Goal: Task Accomplishment & Management: Use online tool/utility

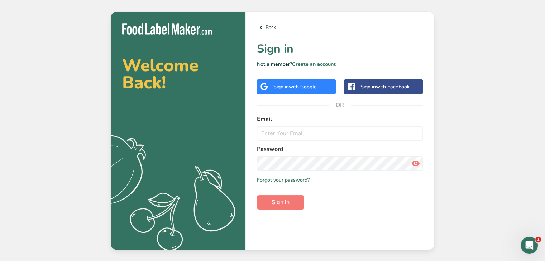
click at [417, 163] on icon at bounding box center [415, 163] width 9 height 13
click at [279, 135] on input "email" at bounding box center [340, 133] width 166 height 14
paste input "[EMAIL_ADDRESS][DOMAIN_NAME]"
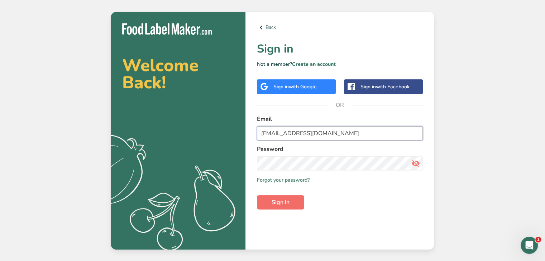
type input "[EMAIL_ADDRESS][DOMAIN_NAME]"
click at [299, 203] on button "Sign in" at bounding box center [280, 203] width 47 height 14
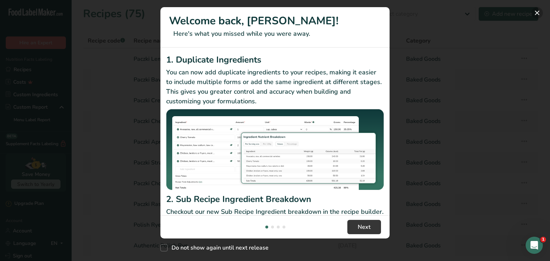
click at [537, 10] on button "New Features" at bounding box center [536, 12] width 11 height 11
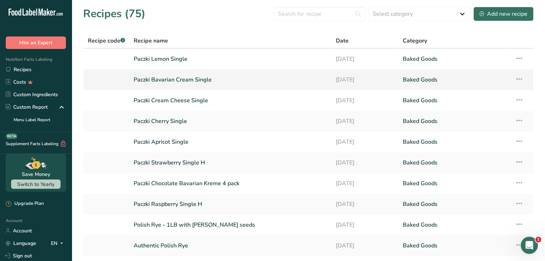
click at [226, 83] on link "Paczki Bavarian Cream Single" at bounding box center [230, 79] width 193 height 15
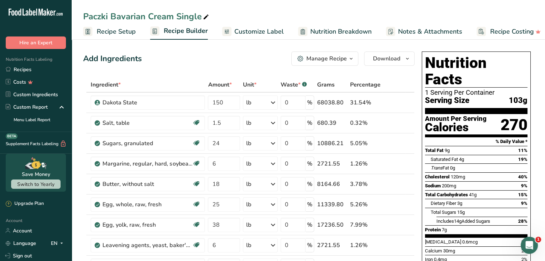
click at [269, 30] on span "Customize Label" at bounding box center [258, 32] width 49 height 10
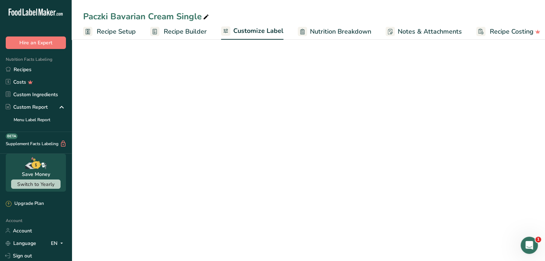
scroll to position [0, 7]
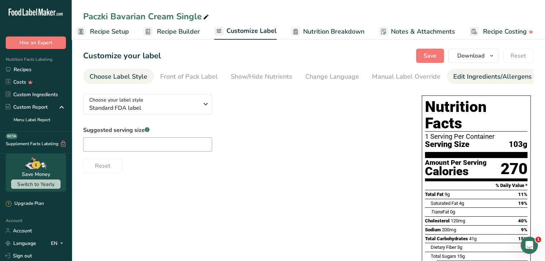
click at [477, 79] on div "Edit Ingredients/Allergens List" at bounding box center [498, 77] width 91 height 10
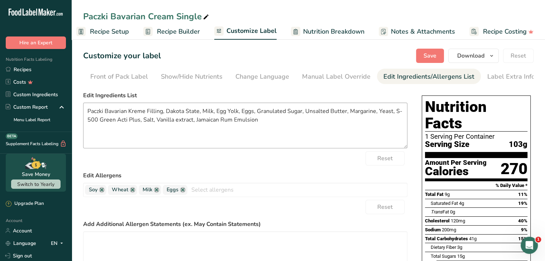
scroll to position [0, 70]
click at [263, 126] on textarea "Paczki Bavarian Kreme Filling, Dakota State, Milk, Egg Yolk, Eggs, Granulated S…" at bounding box center [245, 126] width 324 height 46
paste textarea "unbleached unbromated wheat flour, bavarian filling (water, high fructose corn …"
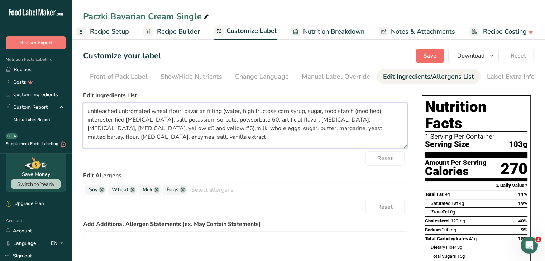
type textarea "unbleached unbromated wheat flour, bavarian filling (water, high fructose corn …"
click at [429, 56] on span "Save" at bounding box center [429, 56] width 13 height 9
click at [487, 55] on button "Download" at bounding box center [473, 56] width 50 height 14
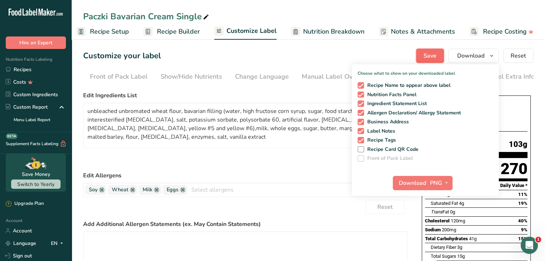
click at [430, 52] on span "Save" at bounding box center [429, 56] width 13 height 9
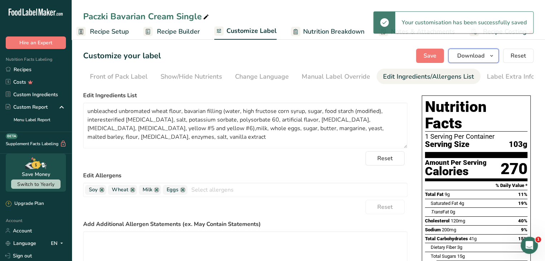
click at [482, 52] on span "Download" at bounding box center [470, 56] width 27 height 9
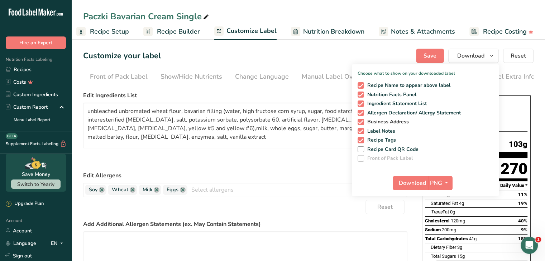
click at [360, 123] on span at bounding box center [360, 122] width 6 height 6
click at [360, 123] on input "Business Address" at bounding box center [359, 122] width 5 height 5
checkbox input "false"
click at [361, 130] on span at bounding box center [360, 131] width 6 height 6
click at [361, 130] on input "Label Notes" at bounding box center [359, 131] width 5 height 5
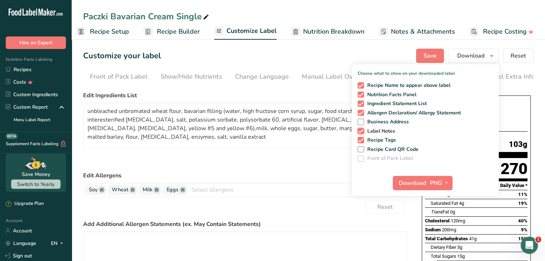
checkbox input "false"
click at [362, 140] on span at bounding box center [360, 140] width 6 height 6
click at [362, 140] on input "Recipe Tags" at bounding box center [359, 140] width 5 height 5
checkbox input "false"
click at [447, 183] on icon "button" at bounding box center [446, 183] width 6 height 9
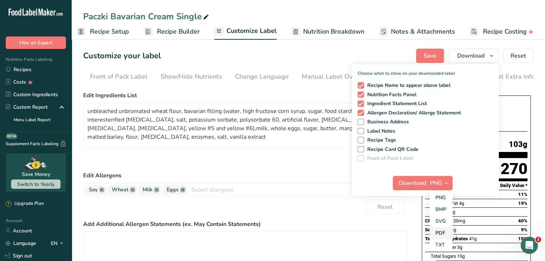
click at [444, 230] on link "PDF" at bounding box center [440, 233] width 23 height 12
click at [410, 186] on span "Download" at bounding box center [412, 183] width 27 height 9
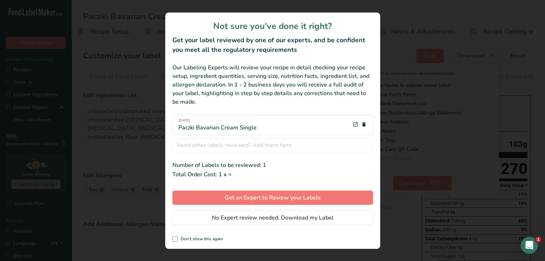
scroll to position [0, 1]
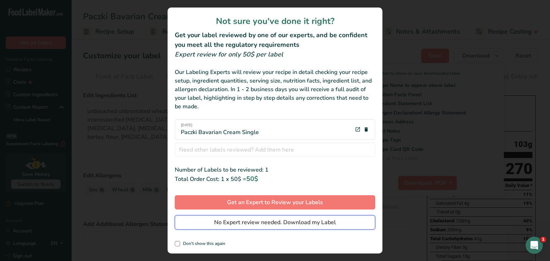
click at [237, 225] on span "No Expert review needed. Download my Label" at bounding box center [275, 222] width 122 height 9
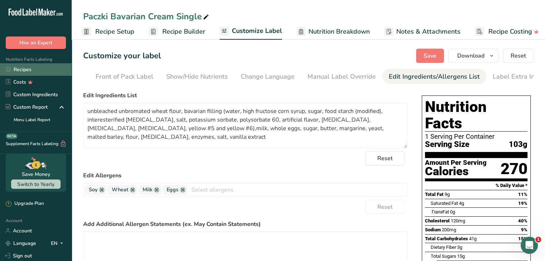
click at [40, 70] on link "Recipes" at bounding box center [36, 69] width 72 height 13
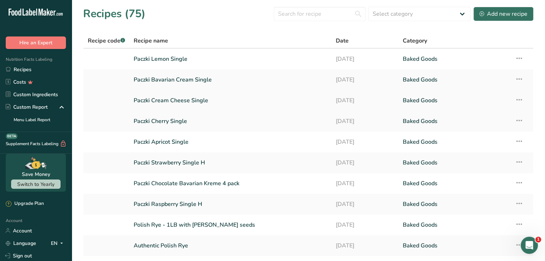
click at [212, 101] on link "Paczki Cream Cheese Single" at bounding box center [230, 100] width 193 height 15
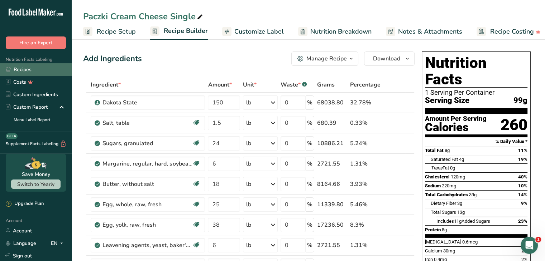
click at [50, 70] on link "Recipes" at bounding box center [36, 69] width 72 height 13
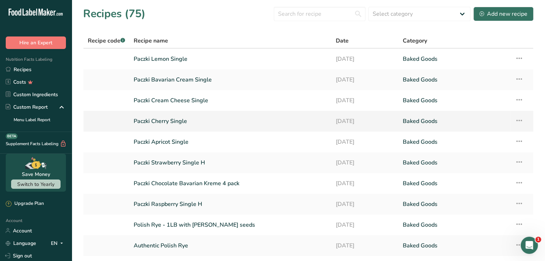
click at [222, 117] on link "Paczki Cherry Single" at bounding box center [230, 121] width 193 height 15
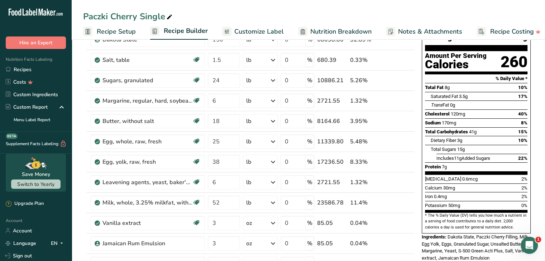
scroll to position [143, 0]
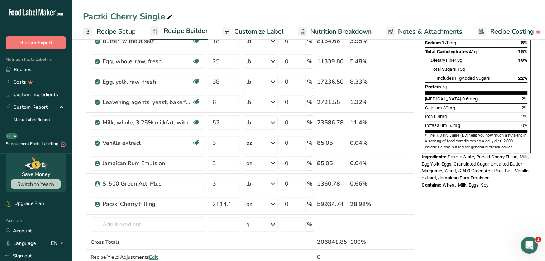
click at [261, 31] on span "Customize Label" at bounding box center [258, 32] width 49 height 10
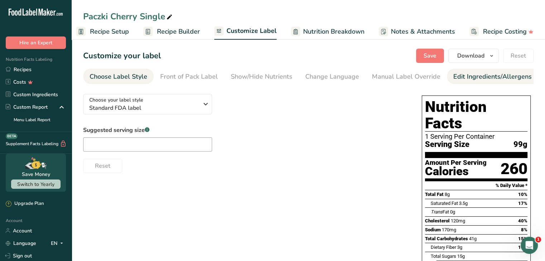
click at [460, 75] on div "Edit Ingredients/Allergens List" at bounding box center [498, 77] width 91 height 10
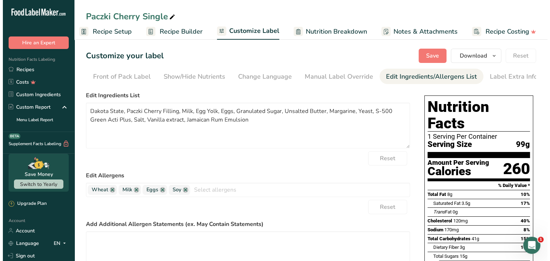
scroll to position [0, 70]
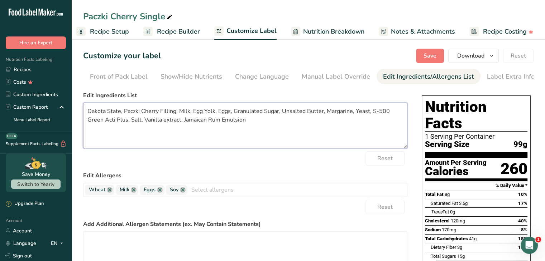
drag, startPoint x: 272, startPoint y: 124, endPoint x: 82, endPoint y: 103, distance: 191.6
click at [82, 103] on section "Customize your label Save Download Choose what to show on your downloaded label…" at bounding box center [308, 215] width 473 height 357
paste textarea "unbleached unbromated wheat flour, cherry filling (Cherries, water, sugar, high…"
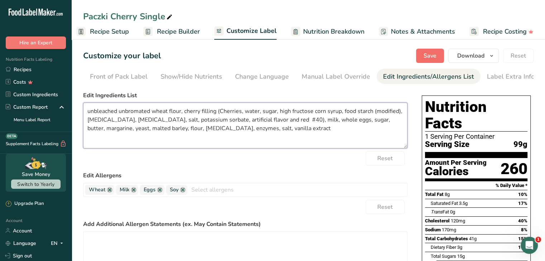
type textarea "unbleached unbromated wheat flour, cherry filling (Cherries, water, sugar, high…"
click at [426, 60] on span "Save" at bounding box center [429, 56] width 13 height 9
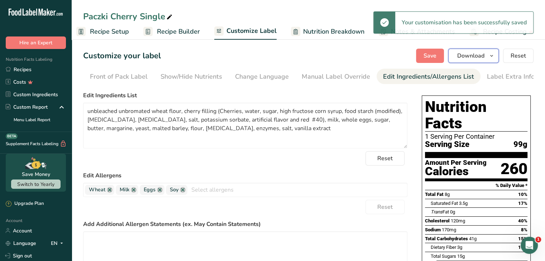
click at [476, 57] on span "Download" at bounding box center [470, 56] width 27 height 9
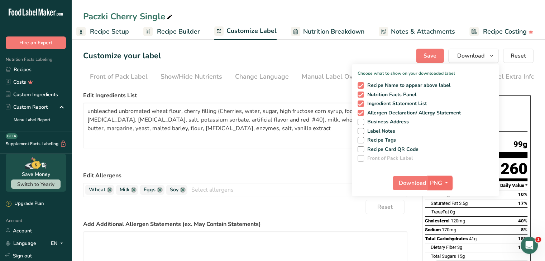
click at [444, 182] on icon "button" at bounding box center [446, 183] width 6 height 9
click at [443, 229] on link "PDF" at bounding box center [440, 233] width 23 height 12
click at [413, 181] on span "Download" at bounding box center [412, 183] width 27 height 9
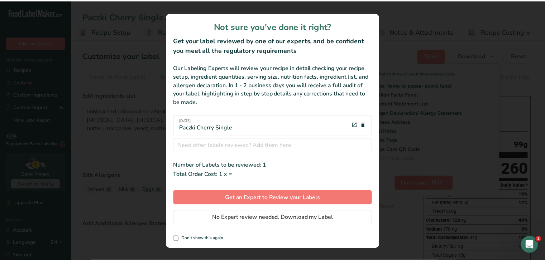
scroll to position [0, 1]
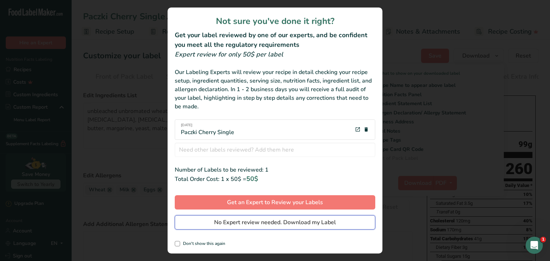
click at [259, 224] on span "No Expert review needed. Download my Label" at bounding box center [275, 222] width 122 height 9
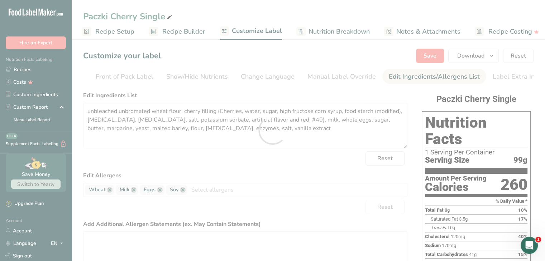
scroll to position [0, 0]
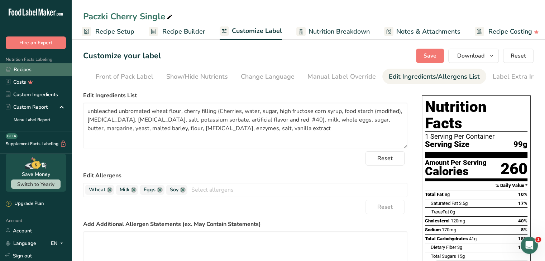
click at [11, 67] on link "Recipes" at bounding box center [36, 69] width 72 height 13
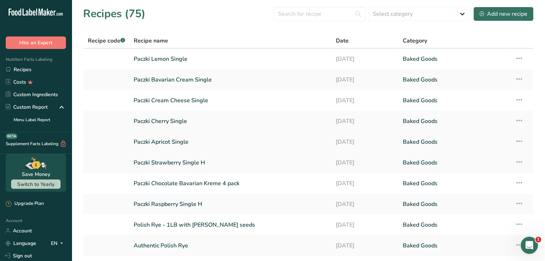
click at [184, 139] on link "Paczki Apricot Single" at bounding box center [230, 142] width 193 height 15
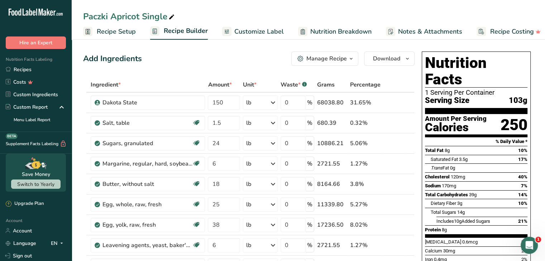
click at [277, 33] on span "Customize Label" at bounding box center [258, 32] width 49 height 10
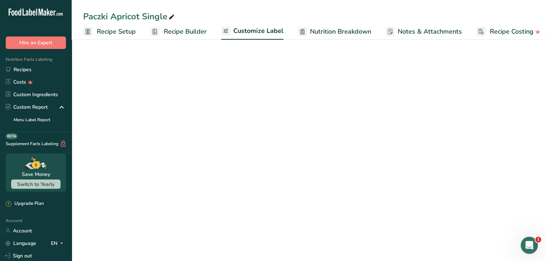
scroll to position [0, 7]
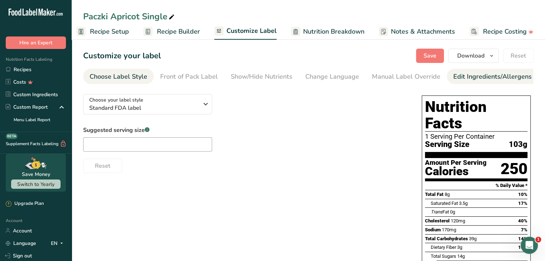
click at [482, 73] on div "Edit Ingredients/Allergens List" at bounding box center [498, 77] width 91 height 10
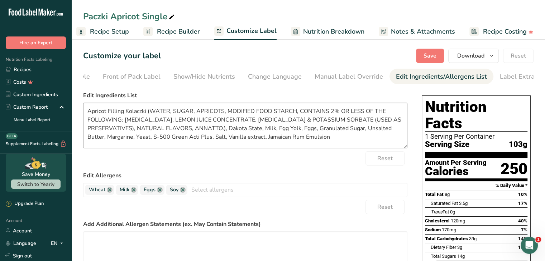
scroll to position [0, 70]
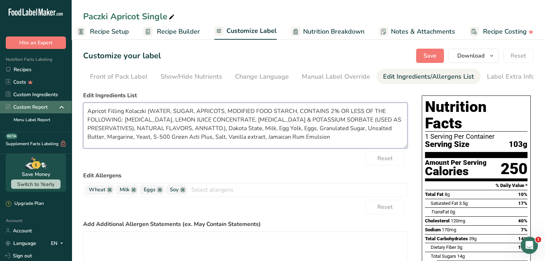
drag, startPoint x: 342, startPoint y: 142, endPoint x: 53, endPoint y: 114, distance: 290.4
click at [53, 114] on div ".a-20{fill:#fff;} Hire an Expert Nutrition Facts Labeling Recipes Costs Custom …" at bounding box center [272, 215] width 545 height 430
paste textarea "unbleached unbromated wheat flour, apricot filling (water, high fructose corn s…"
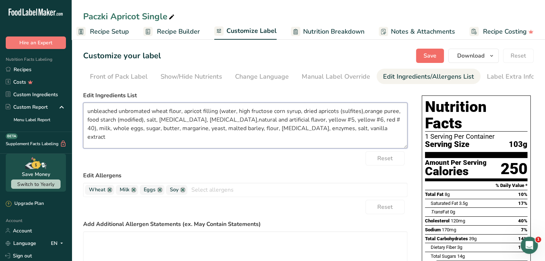
type textarea "unbleached unbromated wheat flour, apricot filling (water, high fructose corn s…"
click at [432, 56] on span "Save" at bounding box center [429, 56] width 13 height 9
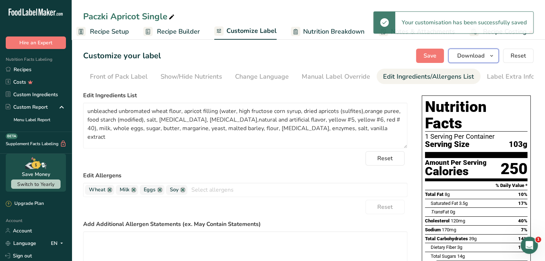
click at [476, 54] on span "Download" at bounding box center [470, 56] width 27 height 9
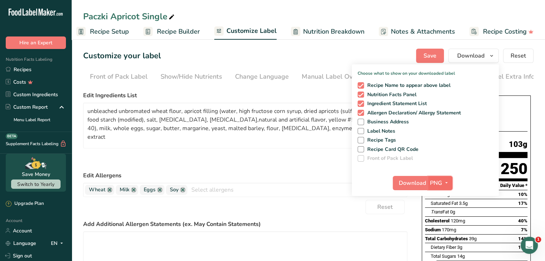
click at [433, 180] on span "PNG" at bounding box center [436, 183] width 12 height 9
click at [442, 235] on link "PDF" at bounding box center [440, 233] width 23 height 12
click at [416, 184] on span "Download" at bounding box center [412, 183] width 27 height 9
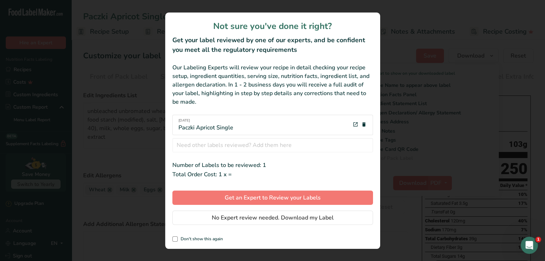
scroll to position [0, 1]
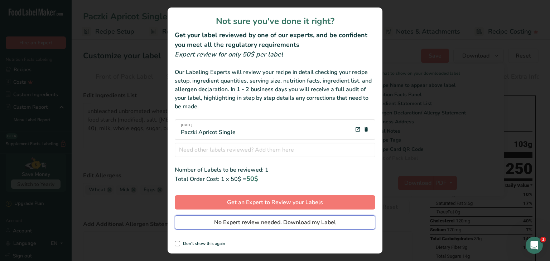
click at [283, 224] on span "No Expert review needed. Download my Label" at bounding box center [275, 222] width 122 height 9
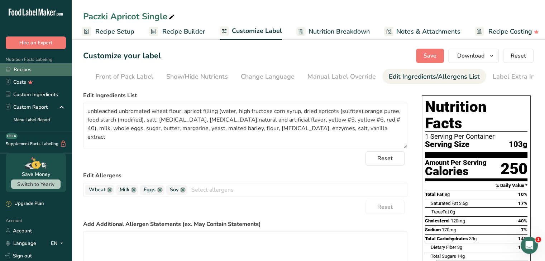
click at [36, 70] on link "Recipes" at bounding box center [36, 69] width 72 height 13
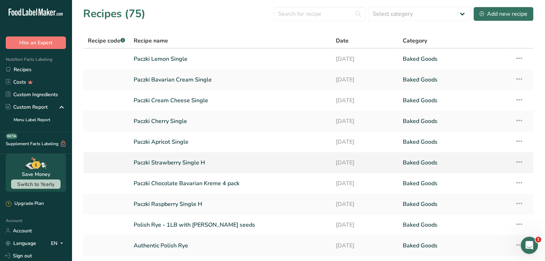
click at [197, 159] on link "Paczki Strawberry Single H" at bounding box center [230, 162] width 193 height 15
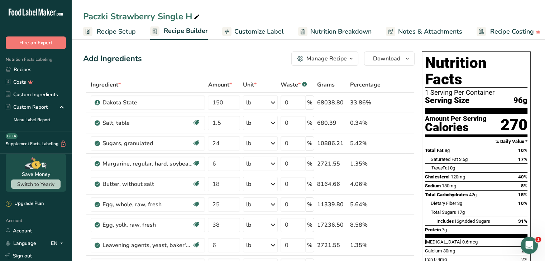
click at [199, 14] on icon at bounding box center [196, 17] width 6 height 10
type input "Paczki Strawberry Single"
click at [230, 54] on div "Add Ingredients Manage Recipe Delete Recipe Duplicate Recipe Scale Recipe Save …" at bounding box center [248, 59] width 331 height 14
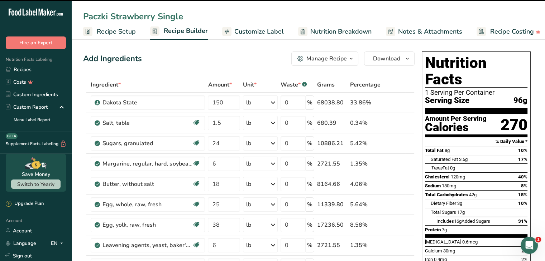
click at [265, 35] on span "Customize Label" at bounding box center [258, 32] width 49 height 10
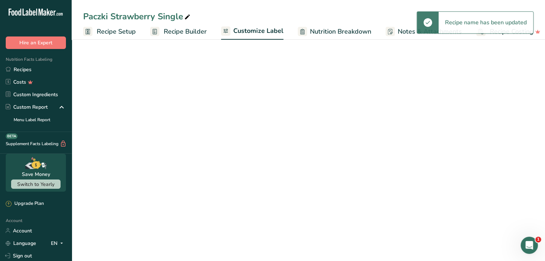
scroll to position [0, 7]
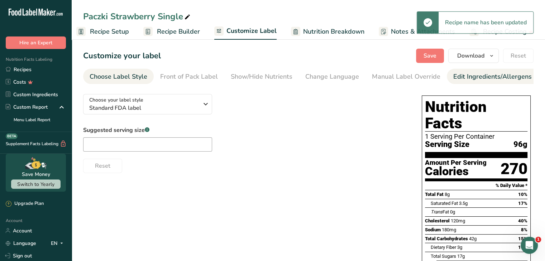
click at [464, 79] on div "Edit Ingredients/Allergens List" at bounding box center [498, 77] width 91 height 10
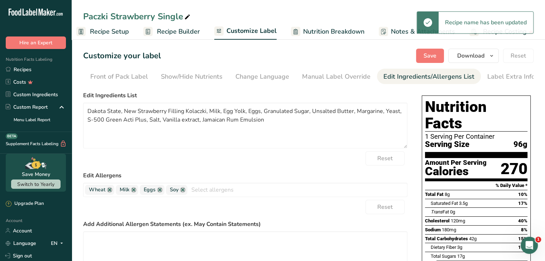
scroll to position [0, 70]
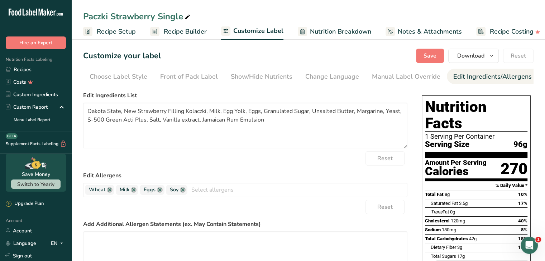
scroll to position [0, 70]
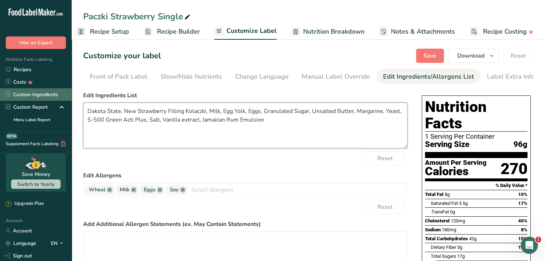
drag, startPoint x: 265, startPoint y: 122, endPoint x: 36, endPoint y: 91, distance: 231.3
click at [36, 91] on div ".a-20{fill:#fff;} Hire an Expert Nutrition Facts Labeling Recipes Costs Custom …" at bounding box center [272, 197] width 545 height 395
paste textarea "unbleached unbromated wheat flour, strawberry filling (water, sugar, strawberri…"
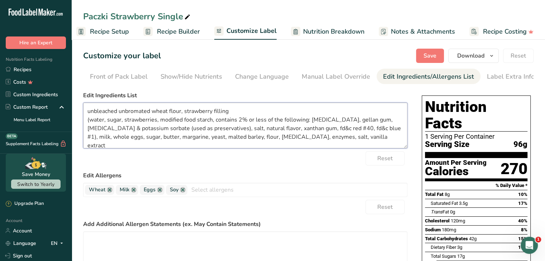
scroll to position [1, 0]
click at [90, 122] on textarea "unbleached unbromated wheat flour, strawberry filling (water, sugar, strawberri…" at bounding box center [245, 126] width 324 height 46
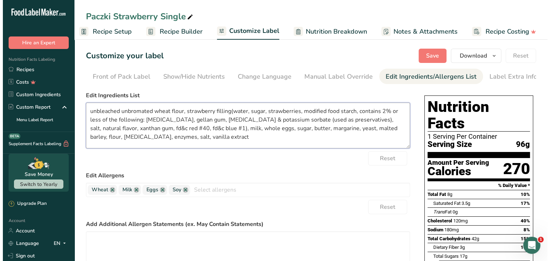
scroll to position [0, 0]
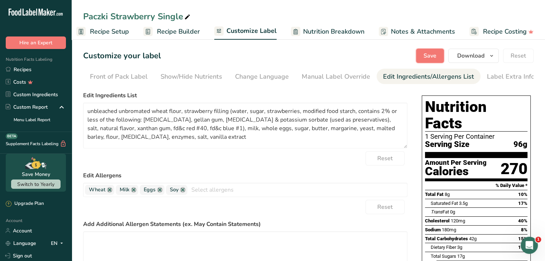
click at [423, 58] on button "Save" at bounding box center [430, 56] width 28 height 14
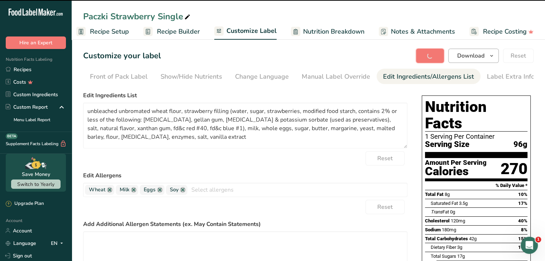
type textarea "unbleached unbromated wheat flour, strawberry filling (water, sugar, strawberri…"
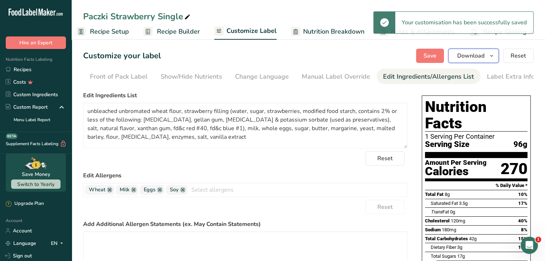
click at [486, 59] on button "Download" at bounding box center [473, 56] width 50 height 14
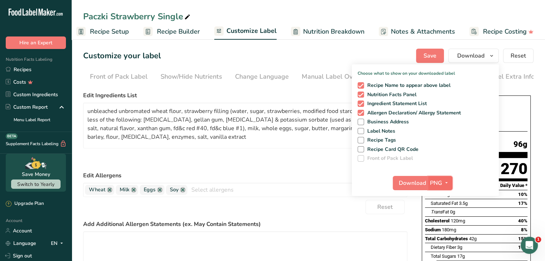
click at [437, 180] on span "PNG" at bounding box center [436, 183] width 12 height 9
click at [438, 230] on link "PDF" at bounding box center [440, 233] width 23 height 12
click at [412, 185] on span "Download" at bounding box center [412, 183] width 27 height 9
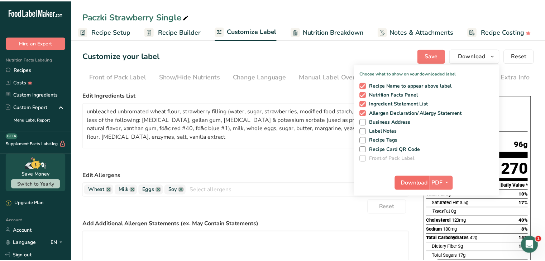
scroll to position [0, 1]
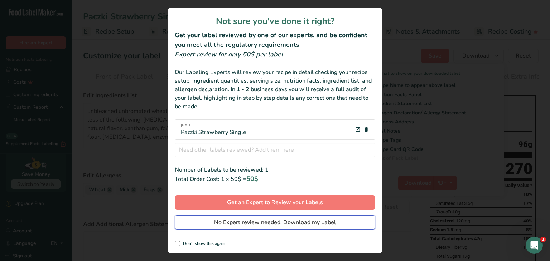
click at [256, 222] on span "No Expert review needed. Download my Label" at bounding box center [275, 222] width 122 height 9
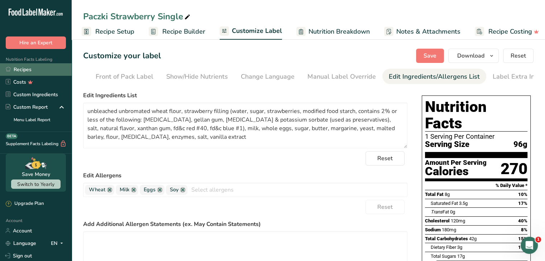
drag, startPoint x: 215, startPoint y: 192, endPoint x: 26, endPoint y: 70, distance: 225.3
click at [26, 70] on link "Recipes" at bounding box center [36, 69] width 72 height 13
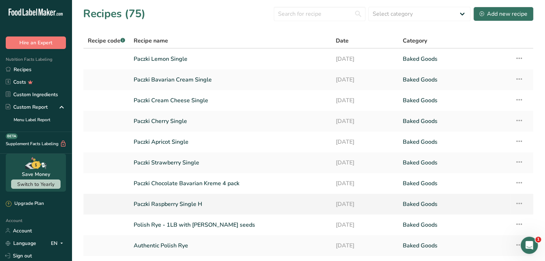
click at [206, 203] on link "Paczki Raspberry Single H" at bounding box center [230, 204] width 193 height 15
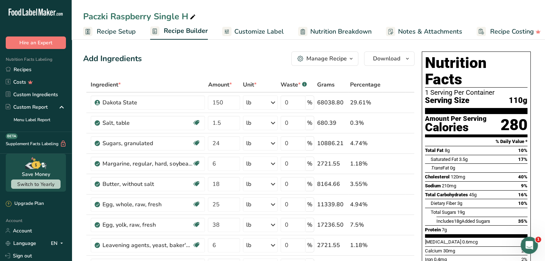
click at [193, 15] on icon at bounding box center [192, 17] width 6 height 10
type input "Paczki Raspberry Single"
click at [270, 32] on span "Customize Label" at bounding box center [258, 32] width 49 height 10
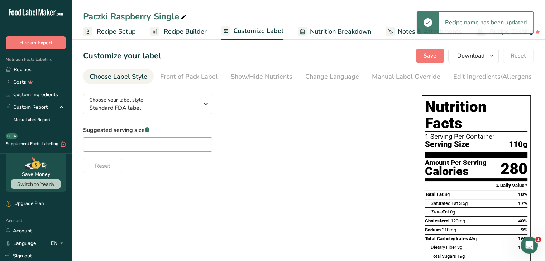
scroll to position [0, 7]
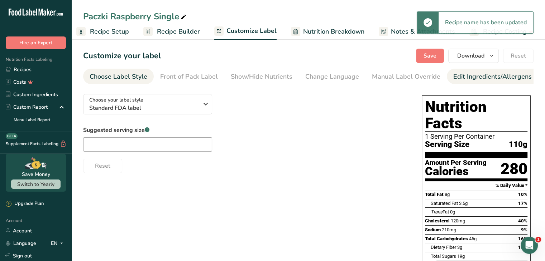
click at [476, 82] on link "Edit Ingredients/Allergens List" at bounding box center [498, 77] width 91 height 16
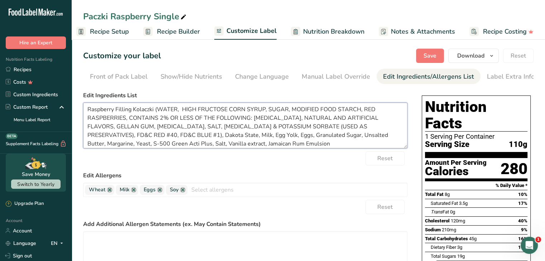
scroll to position [0, 0]
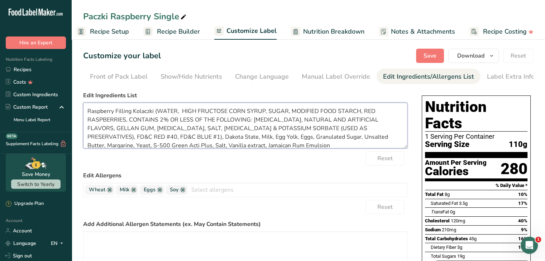
drag, startPoint x: 281, startPoint y: 147, endPoint x: 77, endPoint y: 90, distance: 212.1
click at [77, 90] on section "Customize your label Save Download Choose what to show on your downloaded label…" at bounding box center [308, 240] width 473 height 407
paste textarea "unbleached unbromated wheat flour, raspberry filling (water, sugar, modified fo…"
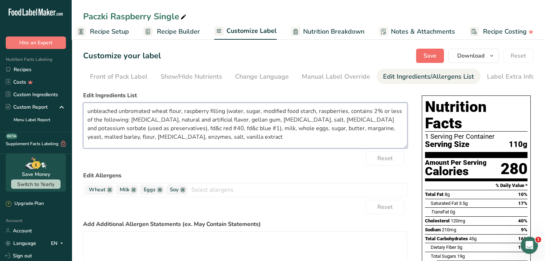
type textarea "unbleached unbromated wheat flour, raspberry filling (water, sugar, modified fo…"
click at [439, 55] on button "Save" at bounding box center [430, 56] width 28 height 14
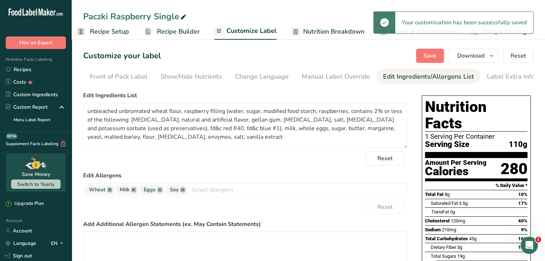
click at [108, 30] on span "Recipe Setup" at bounding box center [109, 32] width 39 height 10
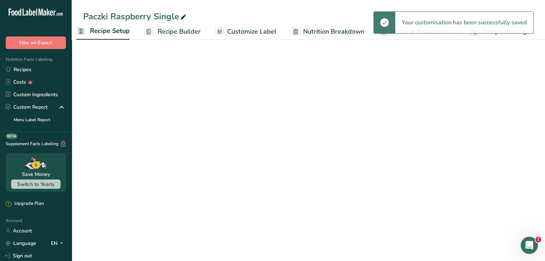
scroll to position [0, 3]
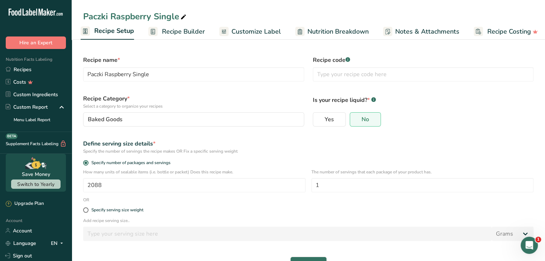
click at [170, 29] on span "Recipe Builder" at bounding box center [183, 32] width 43 height 10
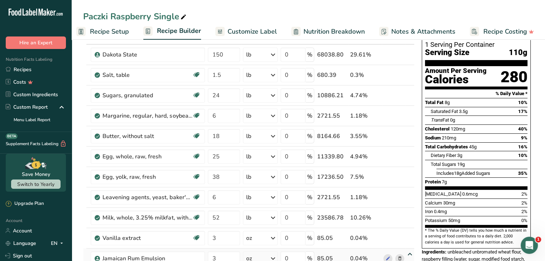
scroll to position [36, 0]
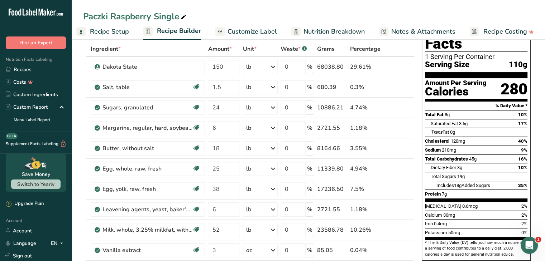
click at [259, 28] on span "Customize Label" at bounding box center [251, 32] width 49 height 10
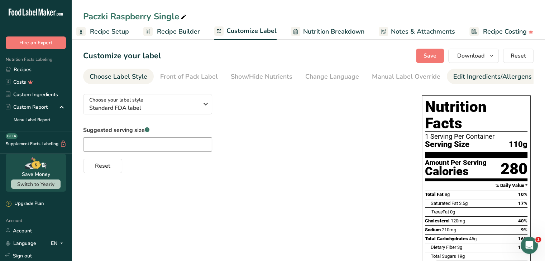
click at [453, 75] on div "Edit Ingredients/Allergens List" at bounding box center [498, 77] width 91 height 10
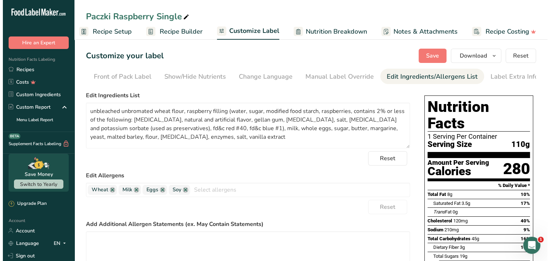
scroll to position [0, 70]
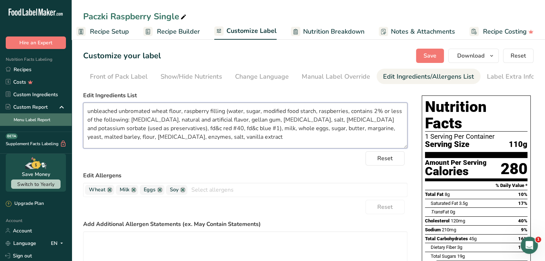
drag, startPoint x: 227, startPoint y: 142, endPoint x: 23, endPoint y: 116, distance: 206.5
click at [23, 116] on div ".a-20{fill:#fff;} Hire an Expert Nutrition Facts Labeling Recipes Costs Custom …" at bounding box center [272, 215] width 545 height 430
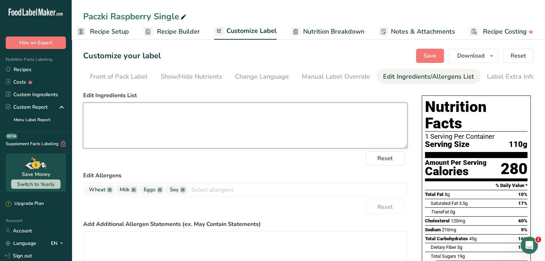
paste textarea "unbleached unbromated wheat flour, raspberry filling (water, sugar, modified fo…"
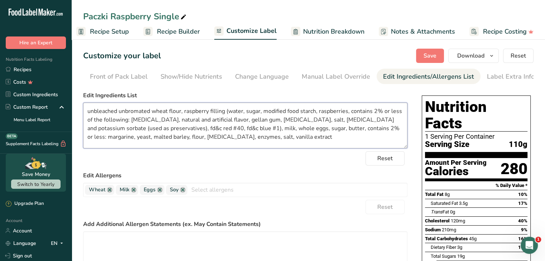
click at [85, 140] on textarea "unbleached unbromated wheat flour, raspberry filling (water, sugar, modified fo…" at bounding box center [245, 126] width 324 height 46
type textarea "unbleached unbromated wheat flour, raspberry filling (water, sugar, modified fo…"
click at [434, 58] on span "Save" at bounding box center [429, 56] width 13 height 9
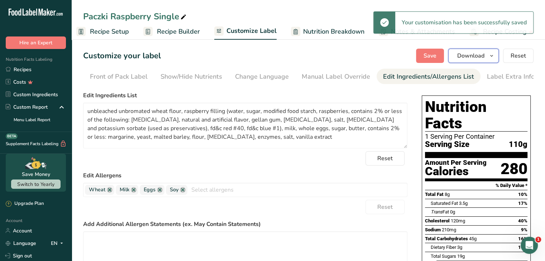
click at [468, 56] on span "Download" at bounding box center [470, 56] width 27 height 9
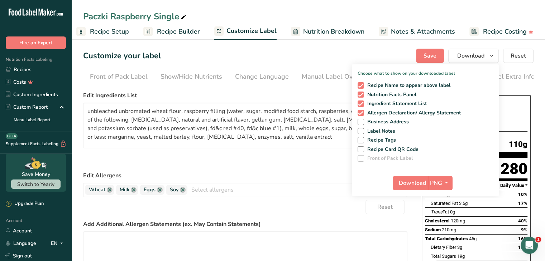
click at [347, 53] on div "Customize your label Save Download Choose what to show on your downloaded label…" at bounding box center [308, 56] width 450 height 14
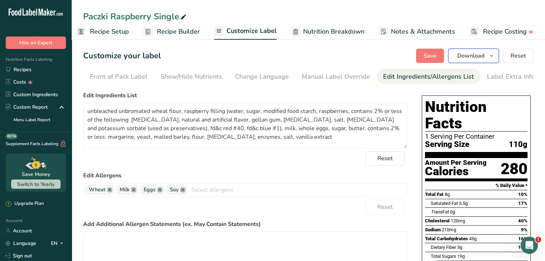
click at [486, 55] on button "Download" at bounding box center [473, 56] width 50 height 14
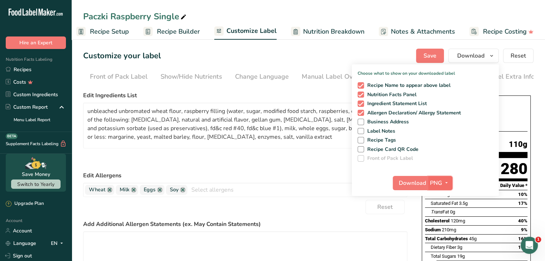
click at [434, 182] on span "PNG" at bounding box center [436, 183] width 12 height 9
drag, startPoint x: 441, startPoint y: 232, endPoint x: 460, endPoint y: 162, distance: 72.6
click at [462, 159] on label "Front of Pack Label" at bounding box center [424, 158] width 135 height 6
click at [447, 182] on icon "button" at bounding box center [446, 183] width 6 height 9
click at [440, 229] on link "PDF" at bounding box center [440, 233] width 23 height 12
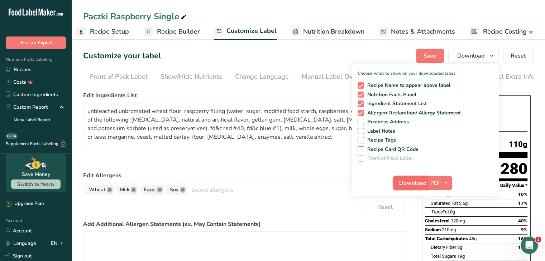
click at [413, 187] on span "Download" at bounding box center [412, 183] width 27 height 9
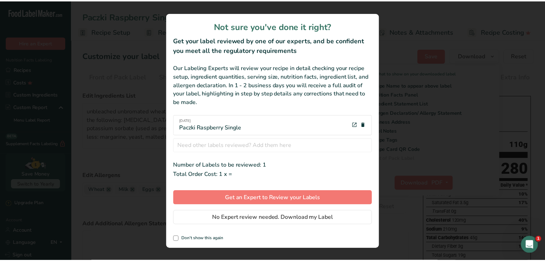
scroll to position [0, 1]
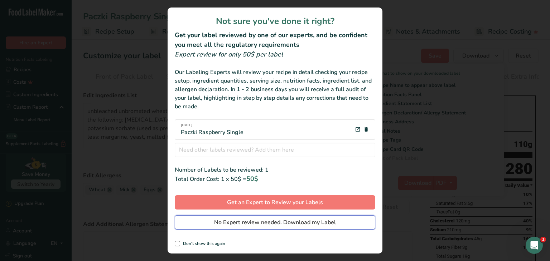
click at [303, 220] on span "No Expert review needed. Download my Label" at bounding box center [275, 222] width 122 height 9
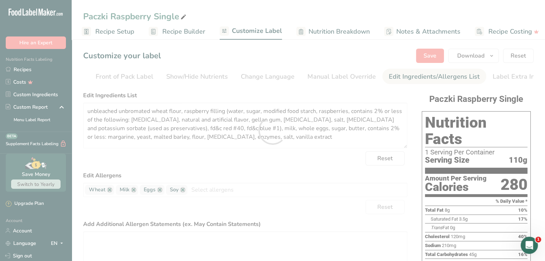
scroll to position [0, 0]
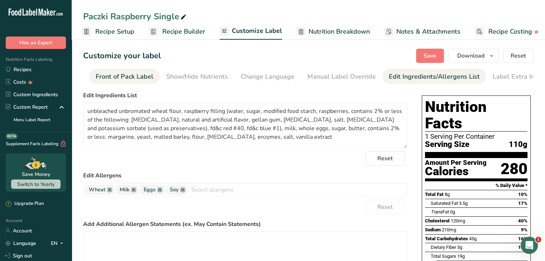
click at [215, 9] on div "Paczki Raspberry Single Recipe Setup Recipe Builder Customize Label Nutrition B…" at bounding box center [308, 20] width 473 height 40
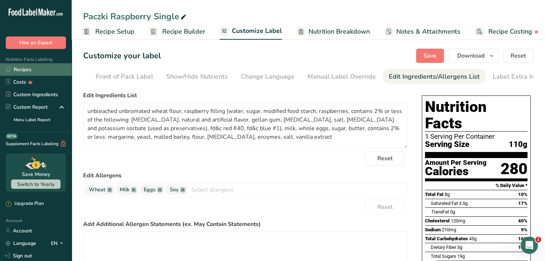
click at [21, 68] on link "Recipes" at bounding box center [36, 69] width 72 height 13
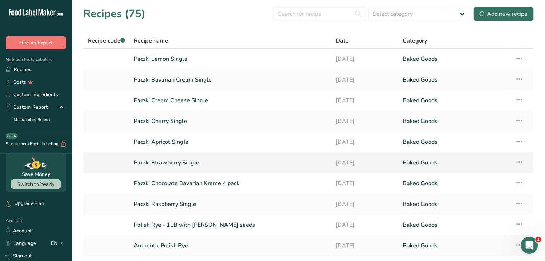
click at [209, 161] on link "Paczki Strawberry Single" at bounding box center [230, 162] width 193 height 15
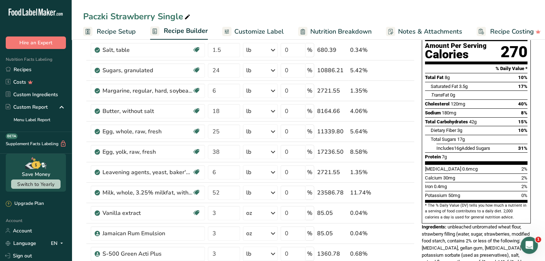
scroll to position [179, 0]
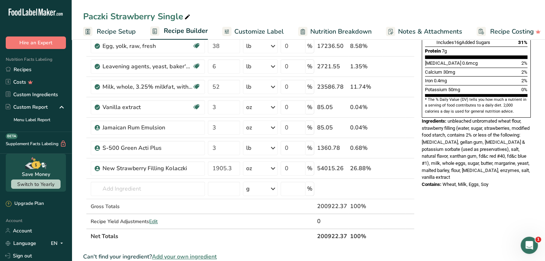
click at [265, 27] on span "Customize Label" at bounding box center [258, 32] width 49 height 10
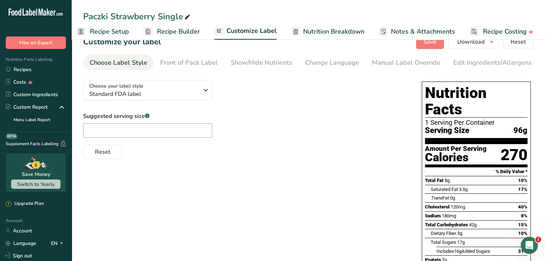
scroll to position [9, 0]
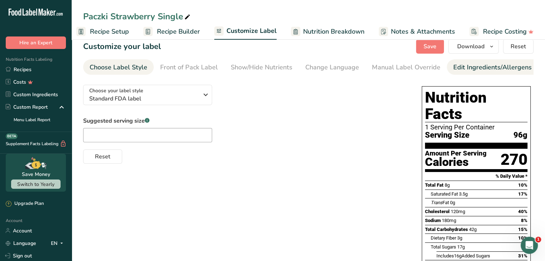
click at [453, 73] on link "Edit Ingredients/Allergens List" at bounding box center [498, 67] width 91 height 16
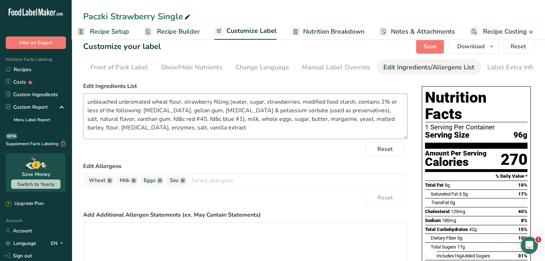
scroll to position [0, 70]
drag, startPoint x: 231, startPoint y: 135, endPoint x: 76, endPoint y: 105, distance: 158.0
click at [76, 105] on section "Customize your label Save Download Choose what to show on your downloaded label…" at bounding box center [308, 224] width 473 height 393
paste textarea "(water, sugar, strawberries, modified food starch, contains 2% or less of the f…"
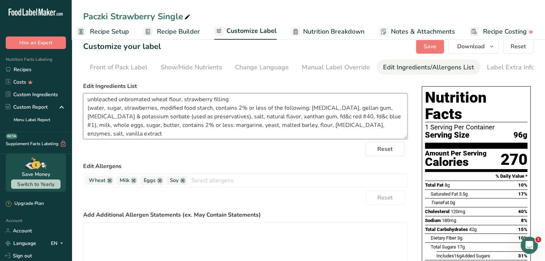
scroll to position [0, 0]
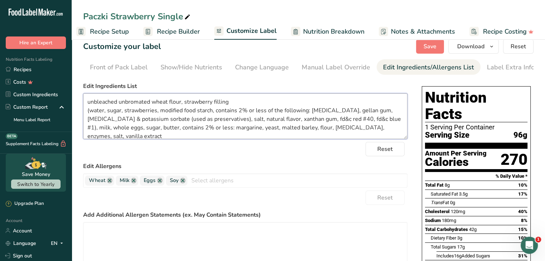
click at [87, 114] on textarea "unbleached unbromated wheat flour, strawberry filling (water, sugar, strawberri…" at bounding box center [245, 116] width 324 height 46
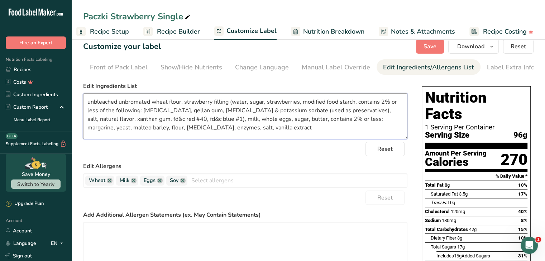
type textarea "unbleached unbromated wheat flour, strawberry filling (water, sugar, strawberri…"
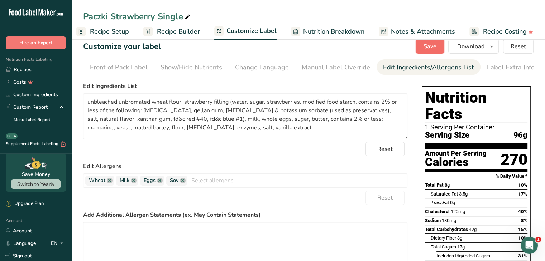
click at [428, 50] on span "Save" at bounding box center [429, 46] width 13 height 9
click at [488, 49] on span "button" at bounding box center [491, 46] width 9 height 9
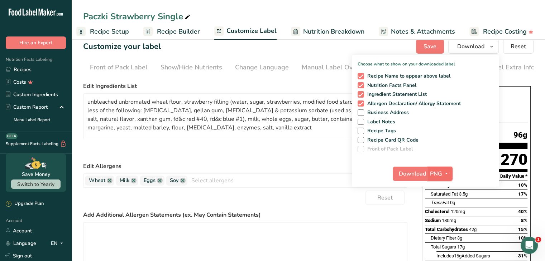
click at [449, 167] on button "PNG" at bounding box center [440, 174] width 25 height 14
click at [440, 221] on link "PDF" at bounding box center [440, 224] width 23 height 12
click at [405, 173] on span "Download" at bounding box center [412, 174] width 27 height 9
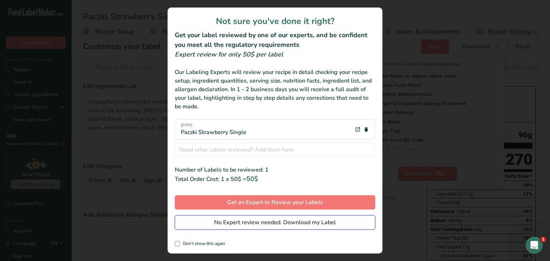
click at [263, 225] on span "No Expert review needed. Download my Label" at bounding box center [275, 222] width 122 height 9
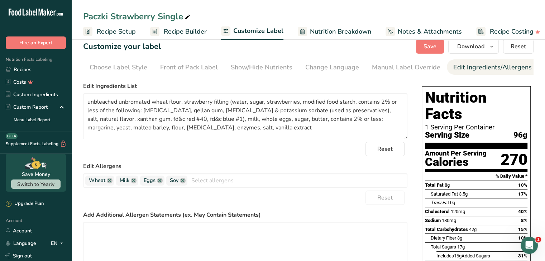
scroll to position [0, 64]
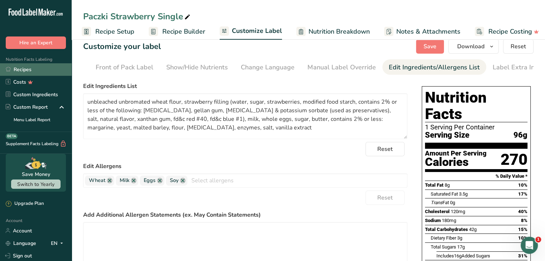
click at [23, 68] on link "Recipes" at bounding box center [36, 69] width 72 height 13
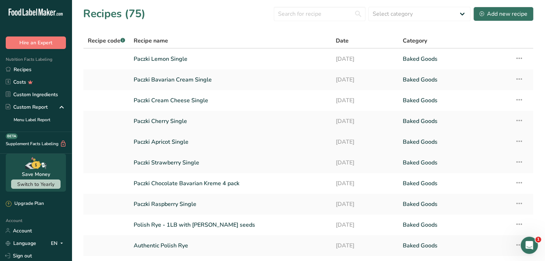
click at [197, 144] on link "Paczki Apricot Single" at bounding box center [230, 142] width 193 height 15
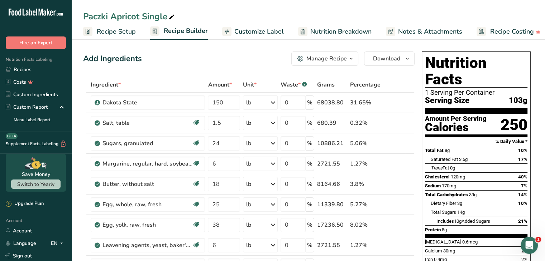
click at [263, 34] on span "Customize Label" at bounding box center [258, 32] width 49 height 10
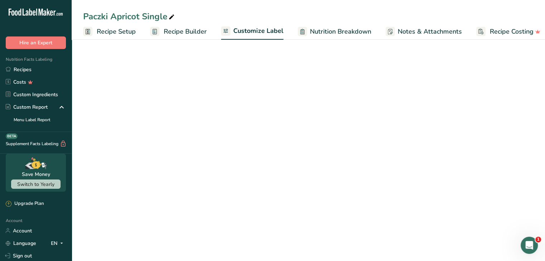
scroll to position [0, 7]
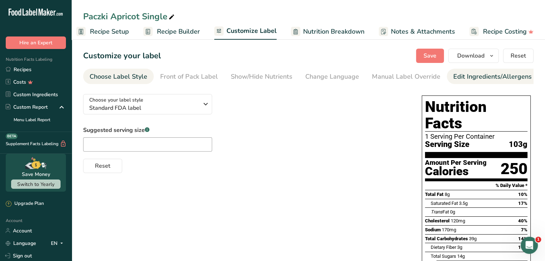
click at [457, 79] on div "Edit Ingredients/Allergens List" at bounding box center [498, 77] width 91 height 10
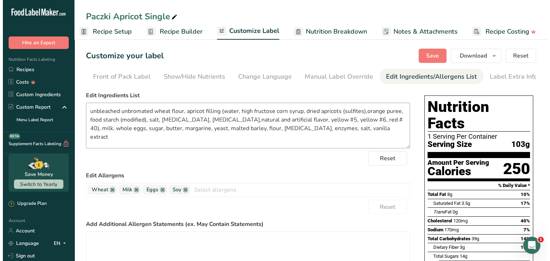
scroll to position [0, 70]
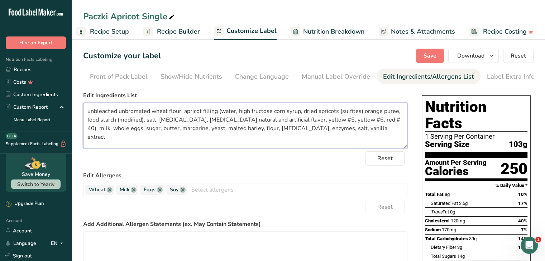
drag, startPoint x: 367, startPoint y: 128, endPoint x: 83, endPoint y: 94, distance: 285.6
click at [83, 94] on div "Edit Ingredients List unbleached unbromated wheat flour, apricot filling (water…" at bounding box center [245, 119] width 324 height 57
paste textarea "contains 2% or less:"
type textarea "unbleached unbromated wheat flour, apricot filling (water, high fructose corn s…"
click at [421, 57] on button "Save" at bounding box center [430, 56] width 28 height 14
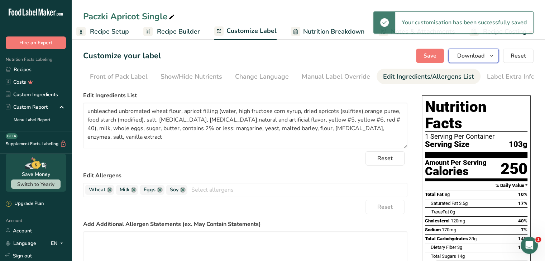
click at [467, 55] on span "Download" at bounding box center [470, 56] width 27 height 9
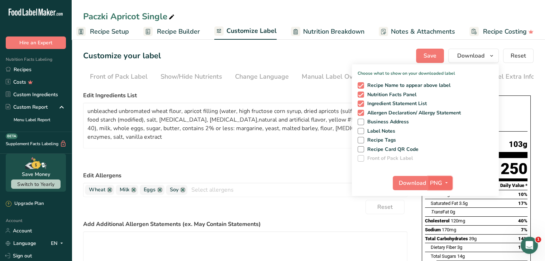
click at [435, 182] on span "PNG" at bounding box center [436, 183] width 12 height 9
click at [438, 230] on link "PDF" at bounding box center [440, 233] width 23 height 12
click at [407, 183] on span "Download" at bounding box center [412, 183] width 27 height 9
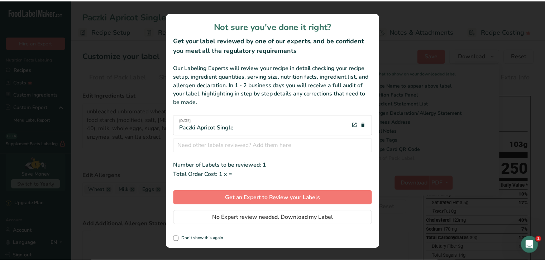
scroll to position [0, 1]
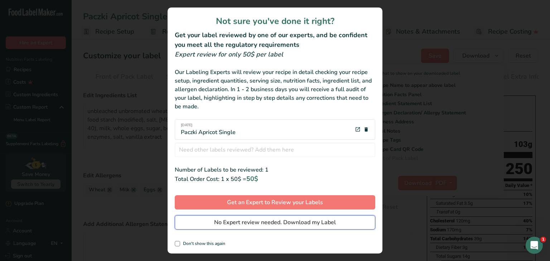
click at [285, 225] on span "No Expert review needed. Download my Label" at bounding box center [275, 222] width 122 height 9
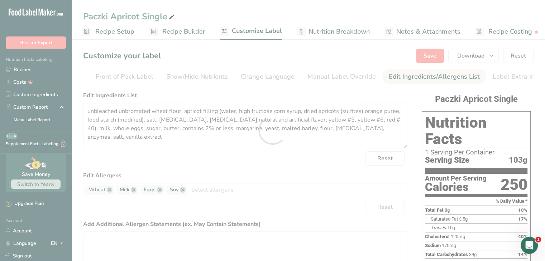
scroll to position [0, 0]
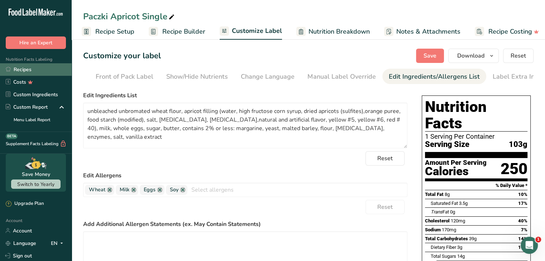
click at [25, 73] on link "Recipes" at bounding box center [36, 69] width 72 height 13
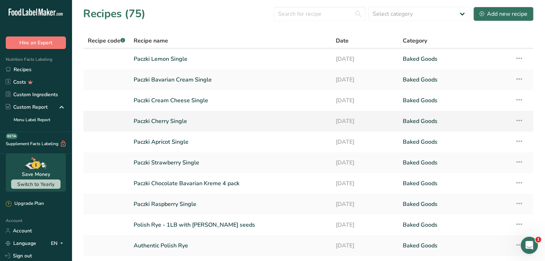
click at [173, 118] on link "Paczki Cherry Single" at bounding box center [230, 121] width 193 height 15
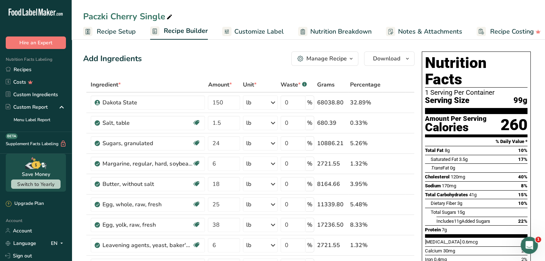
click at [258, 27] on span "Customize Label" at bounding box center [258, 32] width 49 height 10
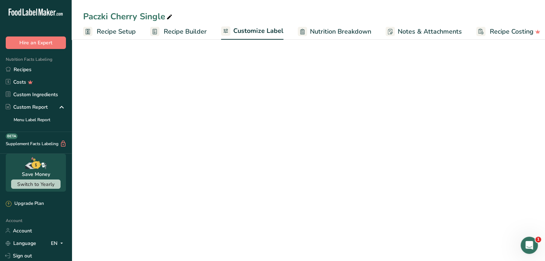
scroll to position [0, 7]
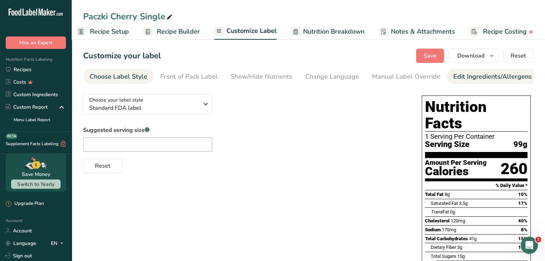
click at [453, 73] on div "Edit Ingredients/Allergens List" at bounding box center [498, 77] width 91 height 10
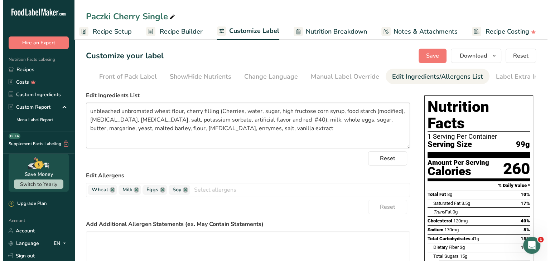
scroll to position [0, 70]
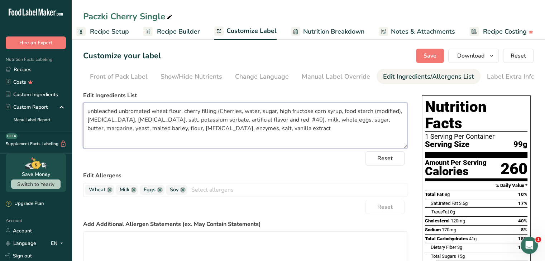
drag, startPoint x: 287, startPoint y: 130, endPoint x: 86, endPoint y: 114, distance: 201.6
click at [86, 114] on textarea "unbleached unbromated wheat flour, cherry filling (Cherries, water, sugar, high…" at bounding box center [245, 126] width 324 height 46
paste textarea "contains 2% or less:"
type textarea "unbleached unbromated wheat flour, cherry filling (Cherries, water, sugar, high…"
click at [439, 58] on button "Save" at bounding box center [430, 56] width 28 height 14
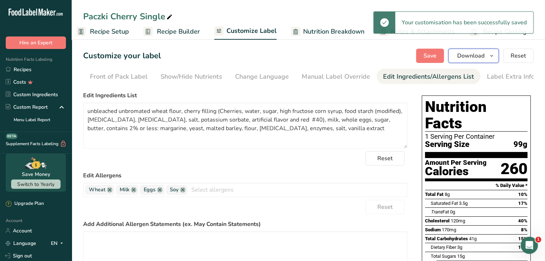
click at [484, 53] on span "Download" at bounding box center [470, 56] width 27 height 9
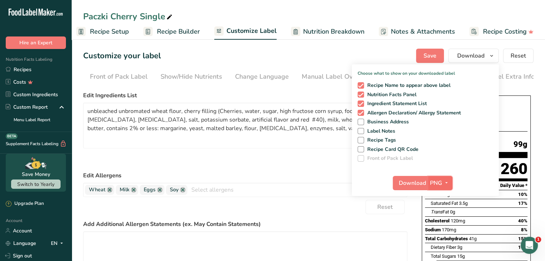
click at [435, 181] on span "PNG" at bounding box center [436, 183] width 12 height 9
click at [438, 230] on link "PDF" at bounding box center [440, 233] width 23 height 12
click at [416, 184] on span "Download" at bounding box center [412, 183] width 27 height 9
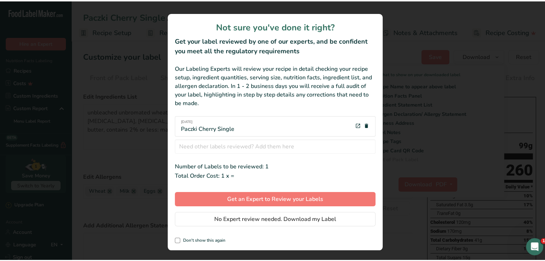
scroll to position [0, 1]
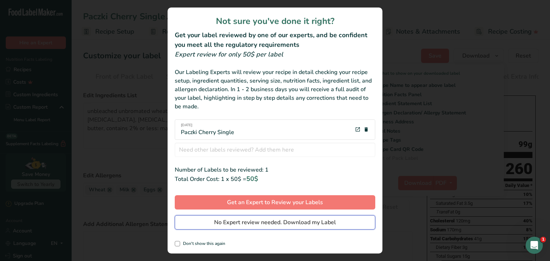
click at [289, 226] on span "No Expert review needed. Download my Label" at bounding box center [275, 222] width 122 height 9
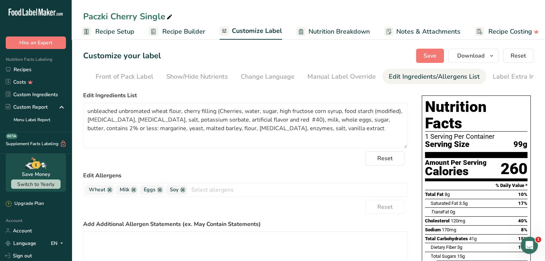
click at [487, 6] on div "Paczki Cherry Single Recipe Setup Recipe Builder Customize Label Nutrition Brea…" at bounding box center [308, 20] width 473 height 40
click at [19, 73] on link "Recipes" at bounding box center [36, 69] width 72 height 13
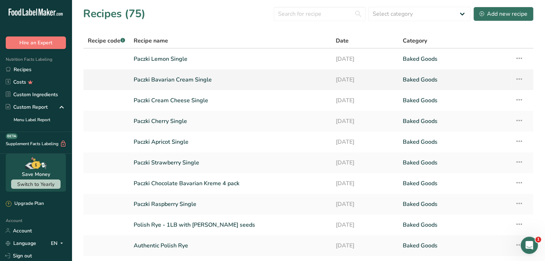
click at [178, 84] on link "Paczki Bavarian Cream Single" at bounding box center [230, 79] width 193 height 15
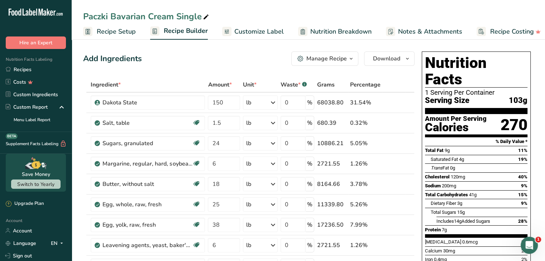
click at [269, 37] on link "Customize Label" at bounding box center [253, 32] width 62 height 16
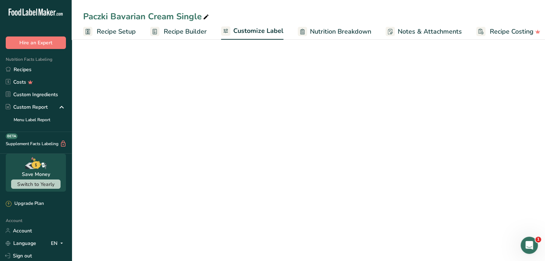
scroll to position [0, 7]
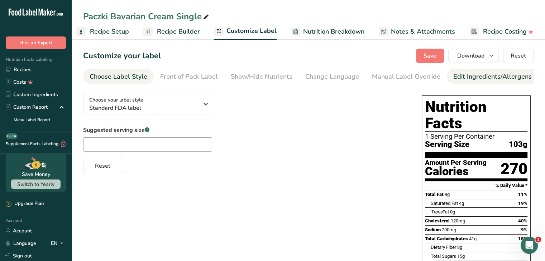
click at [455, 76] on div "Edit Ingredients/Allergens List" at bounding box center [498, 77] width 91 height 10
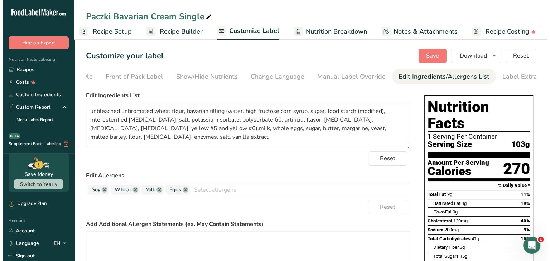
scroll to position [0, 70]
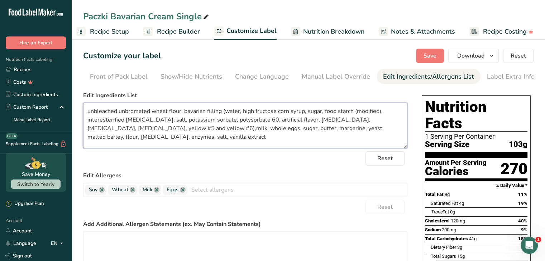
drag, startPoint x: 194, startPoint y: 143, endPoint x: 82, endPoint y: 114, distance: 116.0
click at [82, 114] on section "Customize your label Save Download Choose what to show on your downloaded label…" at bounding box center [308, 233] width 473 height 393
paste textarea "milk, whole eggs, sugar, butter, contains 2% or less:"
drag, startPoint x: 202, startPoint y: 138, endPoint x: 205, endPoint y: 144, distance: 6.6
click at [205, 144] on textarea "unbleached unbromated wheat flour, bavarian filling (water, high fructose corn …" at bounding box center [245, 126] width 324 height 46
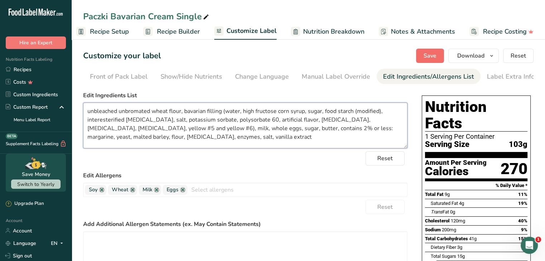
type textarea "unbleached unbromated wheat flour, bavarian filling (water, high fructose corn …"
click at [424, 58] on button "Save" at bounding box center [430, 56] width 28 height 14
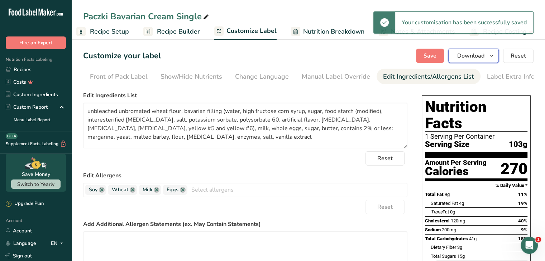
click at [487, 57] on button "Download" at bounding box center [473, 56] width 50 height 14
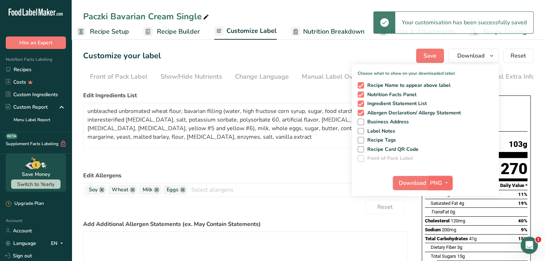
click at [436, 180] on span "PNG" at bounding box center [436, 183] width 12 height 9
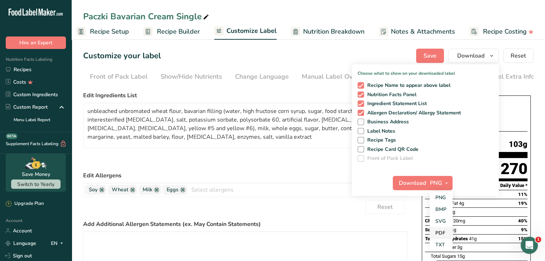
click at [443, 231] on link "PDF" at bounding box center [440, 233] width 23 height 12
click at [411, 182] on span "Download" at bounding box center [412, 183] width 27 height 9
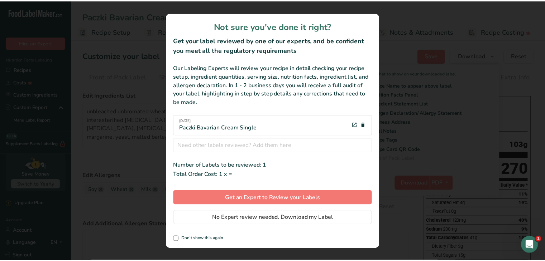
scroll to position [0, 1]
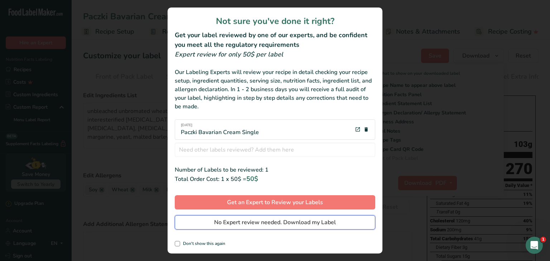
click at [243, 226] on span "No Expert review needed. Download my Label" at bounding box center [275, 222] width 122 height 9
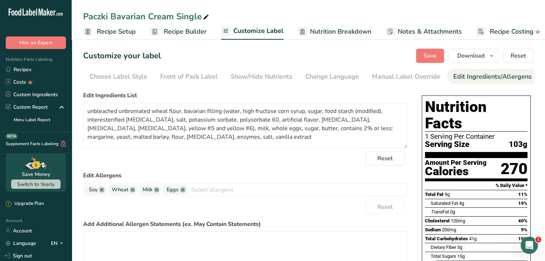
scroll to position [0, 64]
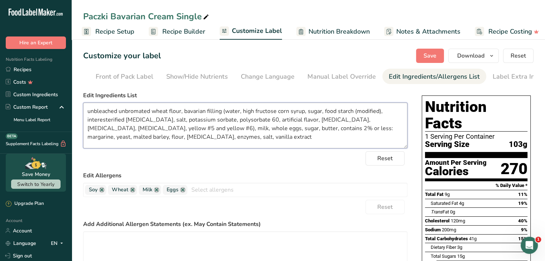
click at [209, 139] on textarea "unbleached unbromated wheat flour, bavarian filling (water, high fructose corn …" at bounding box center [245, 126] width 324 height 46
click at [29, 73] on link "Recipes" at bounding box center [36, 69] width 72 height 13
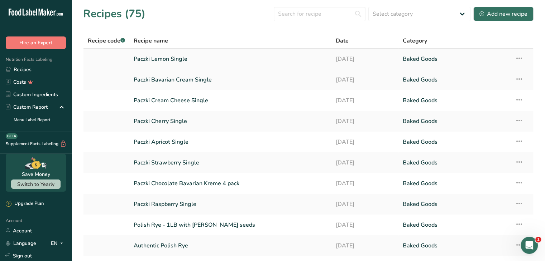
click at [148, 53] on link "Paczki Lemon Single" at bounding box center [230, 59] width 193 height 15
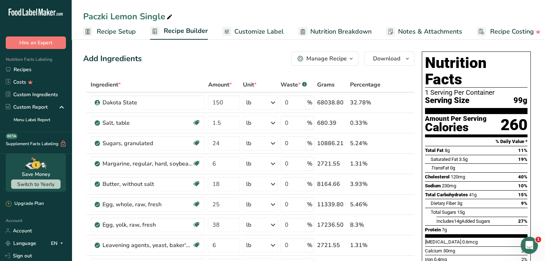
click at [267, 33] on span "Customize Label" at bounding box center [258, 32] width 49 height 10
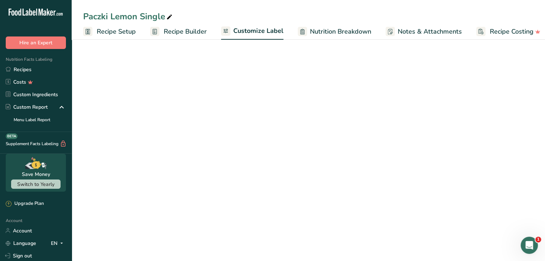
scroll to position [0, 7]
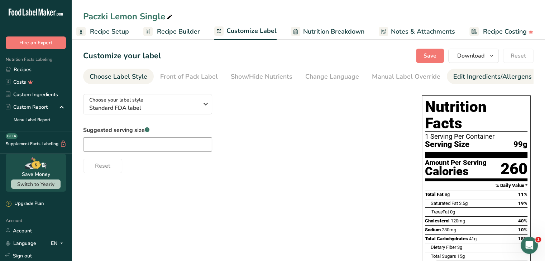
click at [453, 75] on div "Edit Ingredients/Allergens List" at bounding box center [498, 77] width 91 height 10
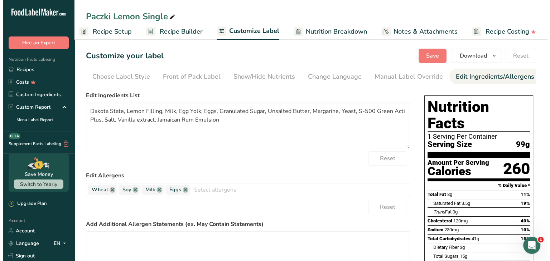
scroll to position [0, 70]
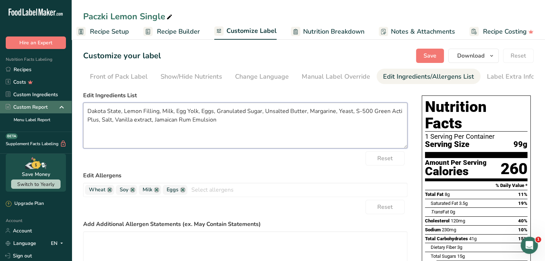
drag, startPoint x: 241, startPoint y: 128, endPoint x: 57, endPoint y: 107, distance: 184.9
click at [57, 107] on div ".a-20{fill:#fff;} Hire an Expert Nutrition Facts Labeling Recipes Costs Custom …" at bounding box center [272, 197] width 545 height 395
paste textarea "Water, high fructose corn syrup, sugar, food starch (modified), interesterified…"
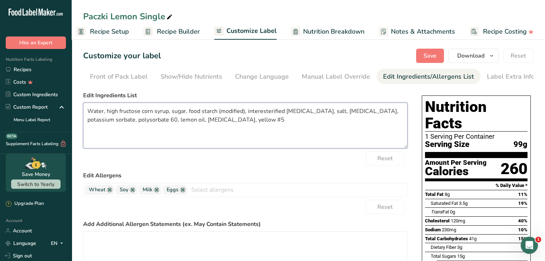
click at [222, 114] on textarea "Water, high fructose corn syrup, sugar, food starch (modified), interesterified…" at bounding box center [245, 126] width 324 height 46
paste textarea "unbleached unbromated wheat flour, lemon filling (water, high fructose corn syr…"
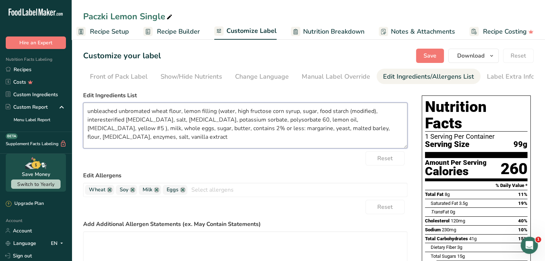
click at [387, 120] on textarea "unbleached unbromated wheat flour, lemon filling (water, high fructose corn syr…" at bounding box center [245, 126] width 324 height 46
type textarea "unbleached unbromated wheat flour, lemon filling (water, high fructose corn syr…"
click at [333, 92] on div "Choose your label style Standard FDA label USA (FDA) Standard FDA label Tabular…" at bounding box center [245, 204] width 324 height 232
click at [433, 55] on span "Save" at bounding box center [429, 56] width 13 height 9
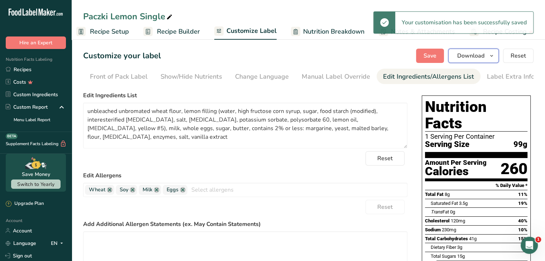
click at [491, 56] on icon "button" at bounding box center [491, 56] width 6 height 9
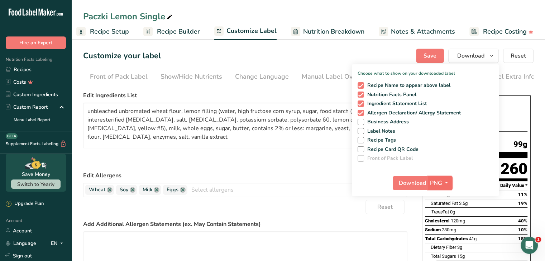
click at [445, 183] on icon "button" at bounding box center [446, 183] width 6 height 9
click at [443, 233] on link "PDF" at bounding box center [440, 233] width 23 height 12
click at [416, 182] on span "Download" at bounding box center [412, 183] width 27 height 9
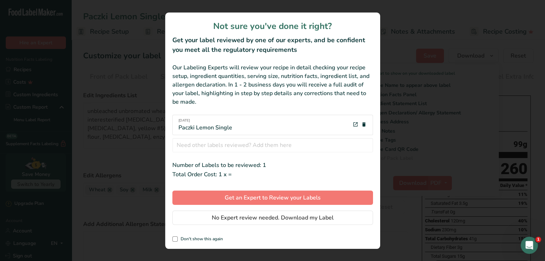
scroll to position [0, 1]
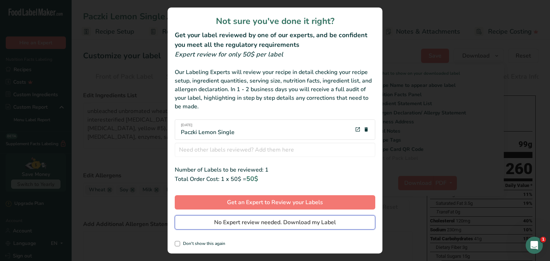
click at [213, 223] on button "No Expert review needed. Download my Label" at bounding box center [275, 223] width 201 height 14
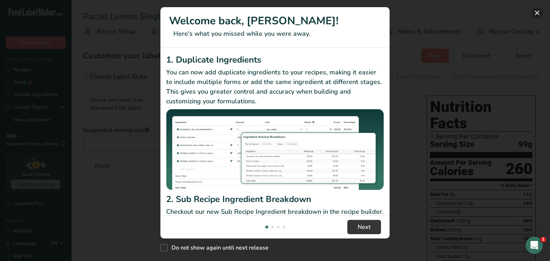
click at [535, 12] on button "New Features" at bounding box center [536, 12] width 11 height 11
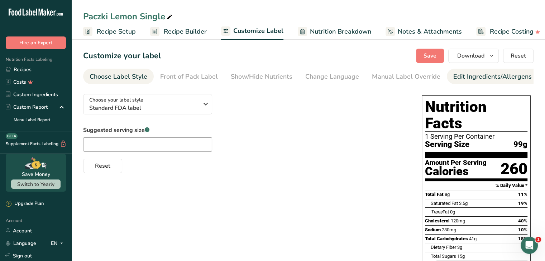
click at [457, 73] on div "Edit Ingredients/Allergens List" at bounding box center [498, 77] width 91 height 10
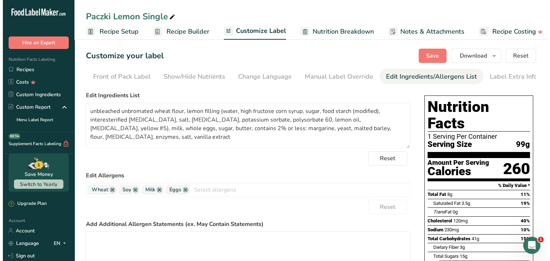
scroll to position [0, 70]
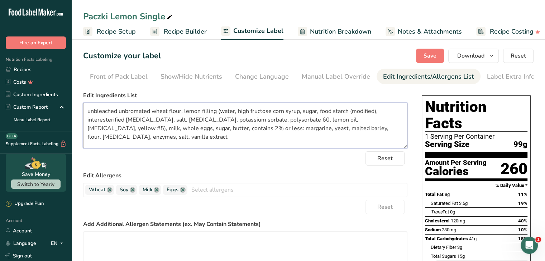
drag, startPoint x: 121, startPoint y: 135, endPoint x: 88, endPoint y: 112, distance: 40.6
click at [88, 112] on textarea "unbleached unbromated wheat flour, lemon filling (water, high fructose corn syr…" at bounding box center [245, 126] width 324 height 46
paste textarea
click at [173, 148] on textarea "unbleached unbromated wheat flour, lemon filling (water, high fructose corn syr…" at bounding box center [245, 126] width 324 height 46
type textarea "unbleached unbromated wheat flour, lemon filling (water, high fructose corn syr…"
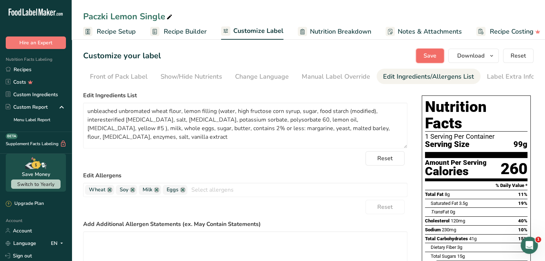
click at [439, 55] on button "Save" at bounding box center [430, 56] width 28 height 14
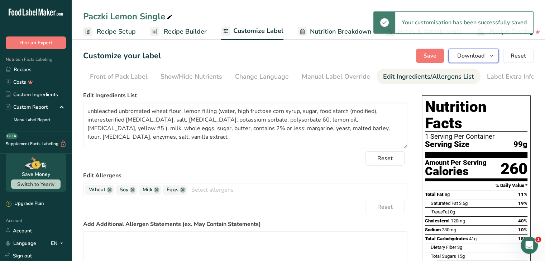
click at [481, 52] on span "Download" at bounding box center [470, 56] width 27 height 9
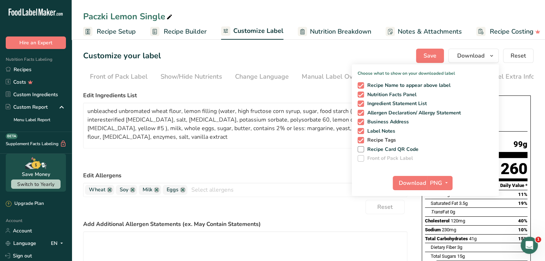
click at [361, 138] on span at bounding box center [360, 140] width 6 height 6
click at [361, 138] on input "Recipe Tags" at bounding box center [359, 140] width 5 height 5
checkbox input "false"
click at [361, 129] on span at bounding box center [360, 131] width 6 height 6
click at [361, 129] on input "Label Notes" at bounding box center [359, 131] width 5 height 5
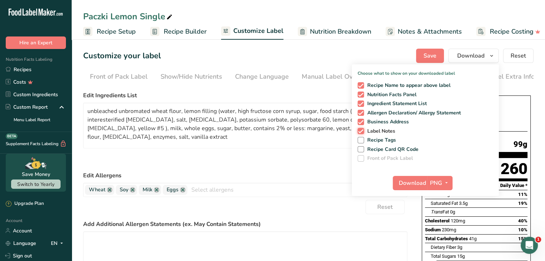
checkbox input "false"
click at [360, 119] on span at bounding box center [360, 122] width 6 height 6
click at [360, 120] on input "Business Address" at bounding box center [359, 122] width 5 height 5
checkbox input "false"
click at [441, 179] on span "PNG" at bounding box center [436, 183] width 12 height 9
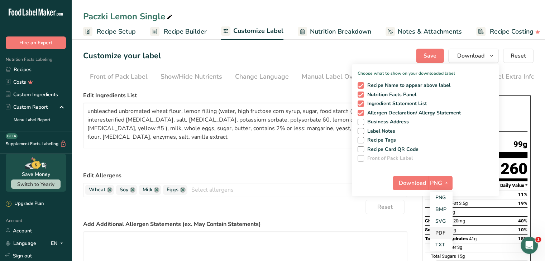
click at [443, 230] on link "PDF" at bounding box center [440, 233] width 23 height 12
click at [418, 185] on span "Download" at bounding box center [412, 183] width 27 height 9
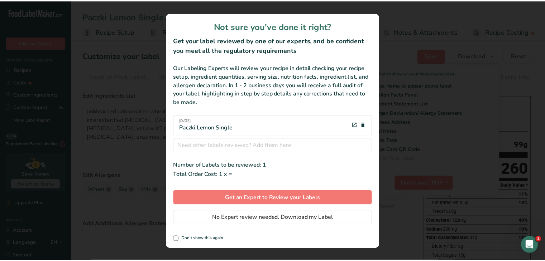
scroll to position [0, 64]
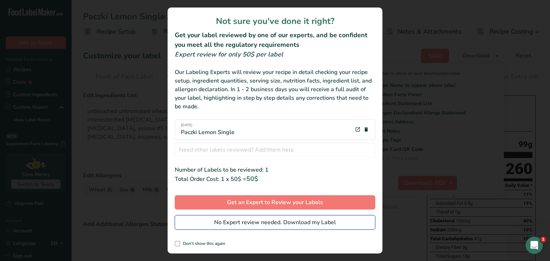
click at [250, 219] on span "No Expert review needed. Download my Label" at bounding box center [275, 222] width 122 height 9
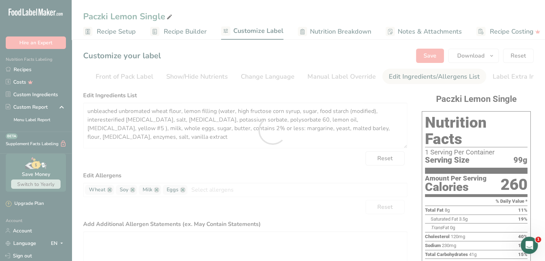
scroll to position [0, 0]
